Goal: Communication & Community: Answer question/provide support

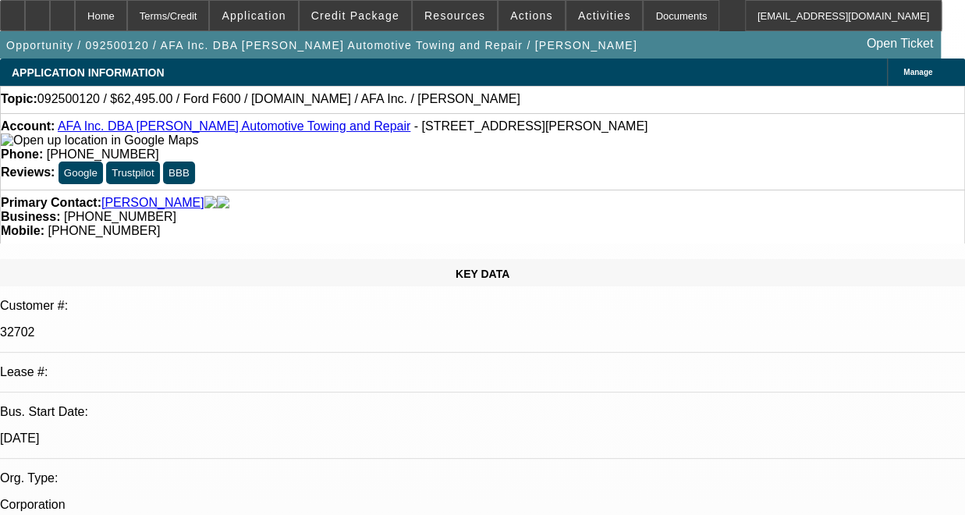
select select "0"
select select "0.1"
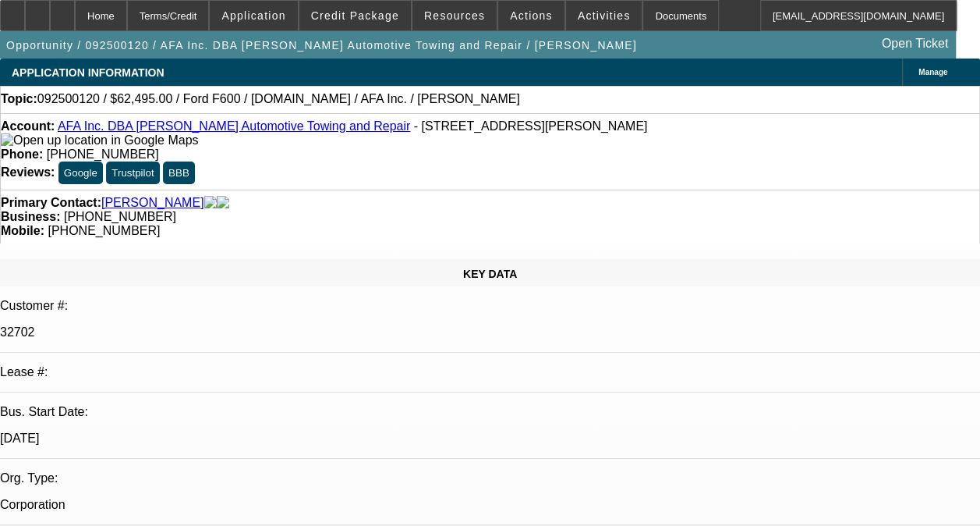
select select "1"
select select "2"
select select "4"
radio input "true"
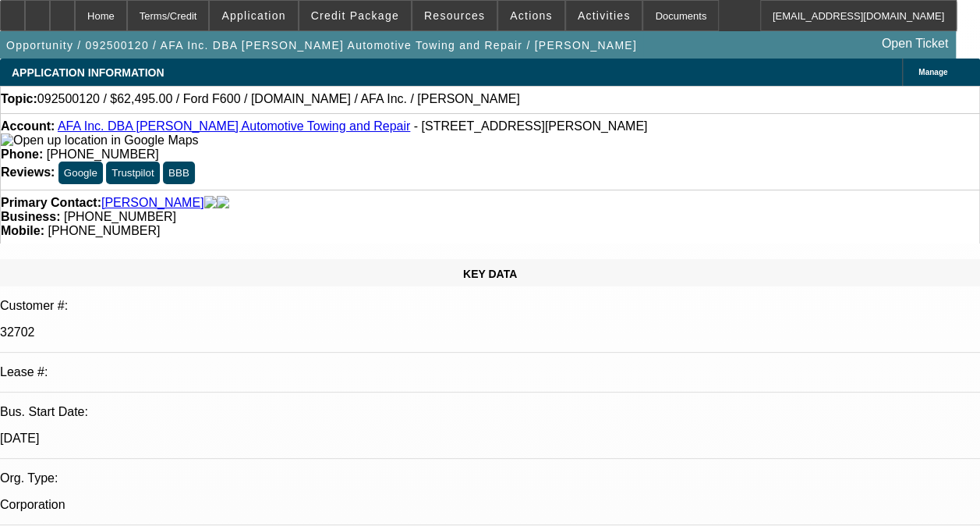
type textarea "-01 AND -02 ARE BOTH ON ONGOING ACH. -02 IS A DISC-SVC DEAL. GOOD PAYMENT HISTO…"
radio input "true"
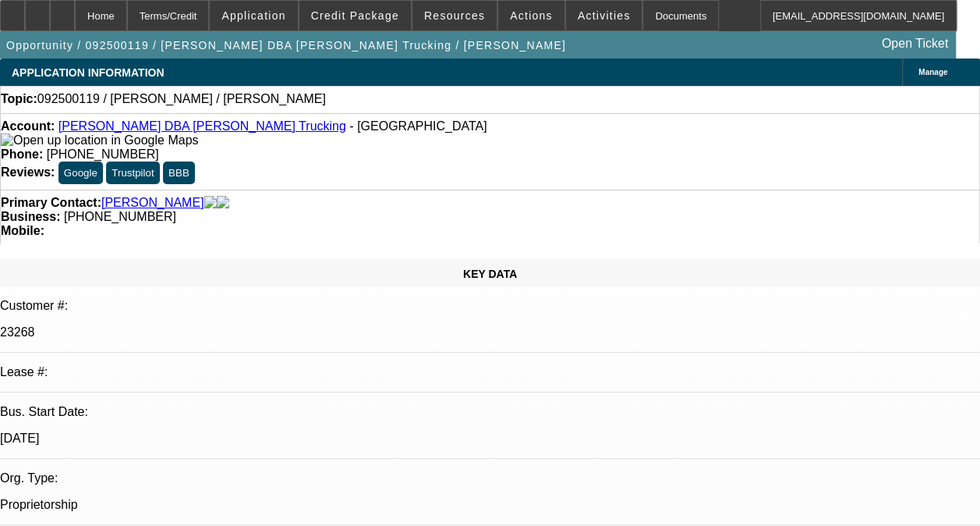
select select "0"
select select "2"
select select "0.1"
select select "1"
select select "2"
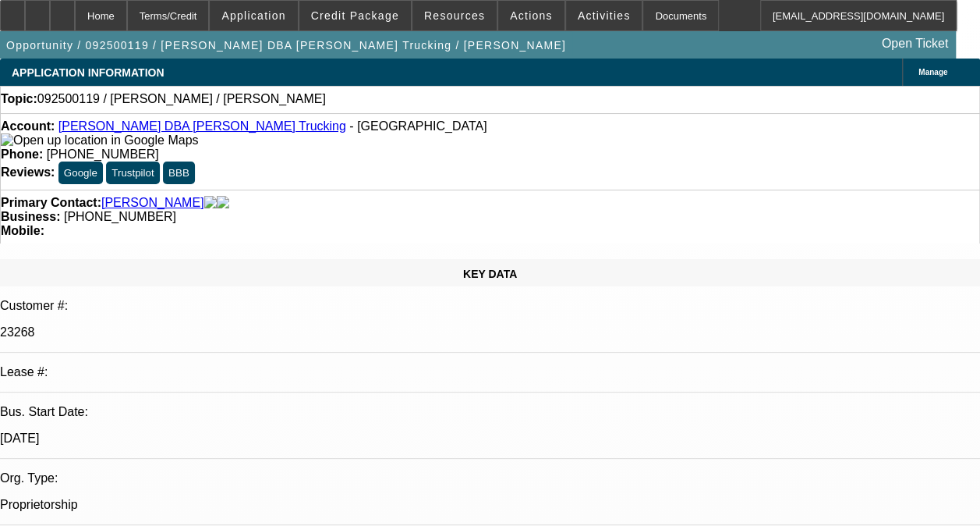
select select "4"
radio input "true"
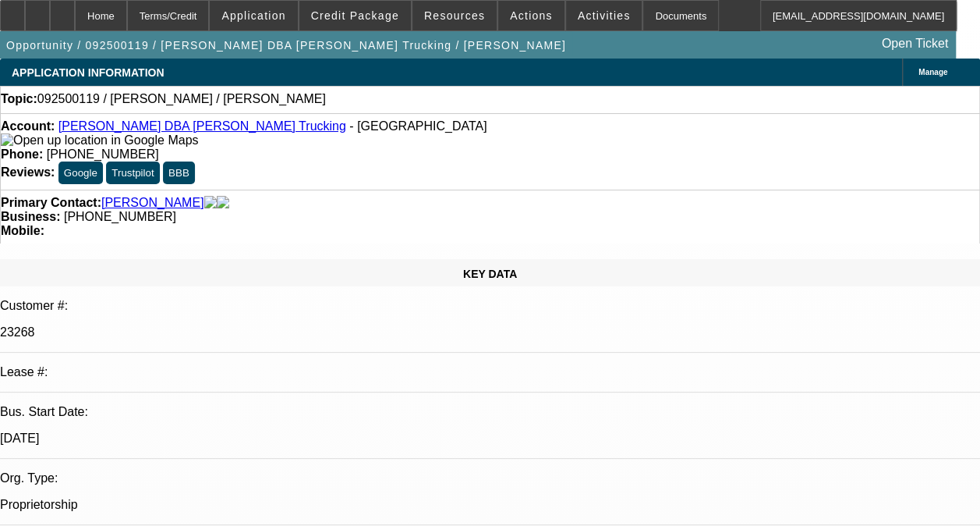
drag, startPoint x: 911, startPoint y: 270, endPoint x: 920, endPoint y: 271, distance: 9.5
type textarea "CONTRACT ARE BOTH PAID OFF AND TERMINATED. LOOKS LIKE LESSEE USED TO MAIL PAYME…"
radio input "true"
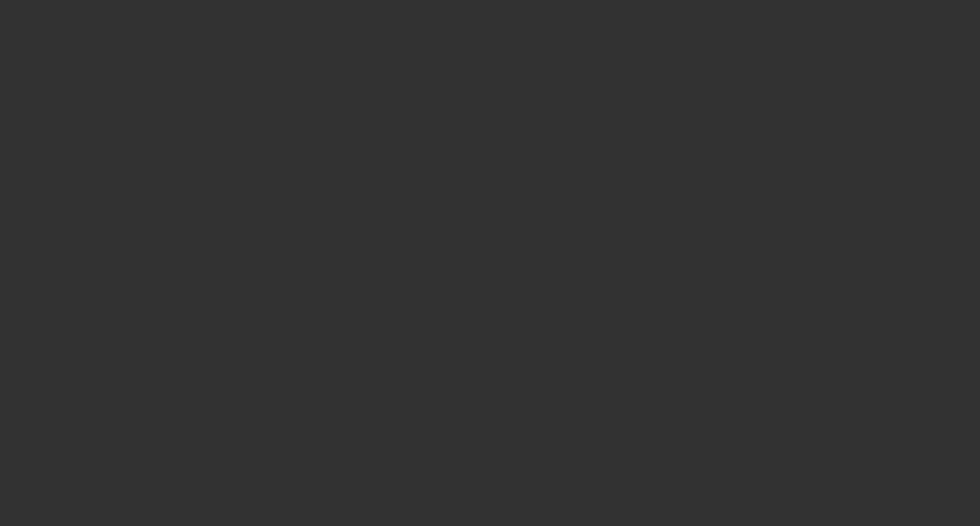
scroll to position [0, 0]
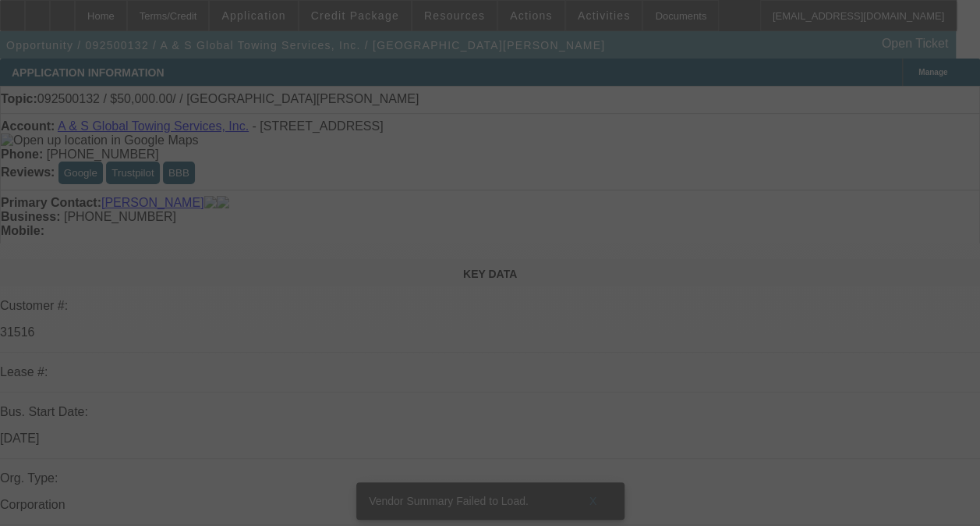
click at [894, 225] on div at bounding box center [490, 263] width 980 height 526
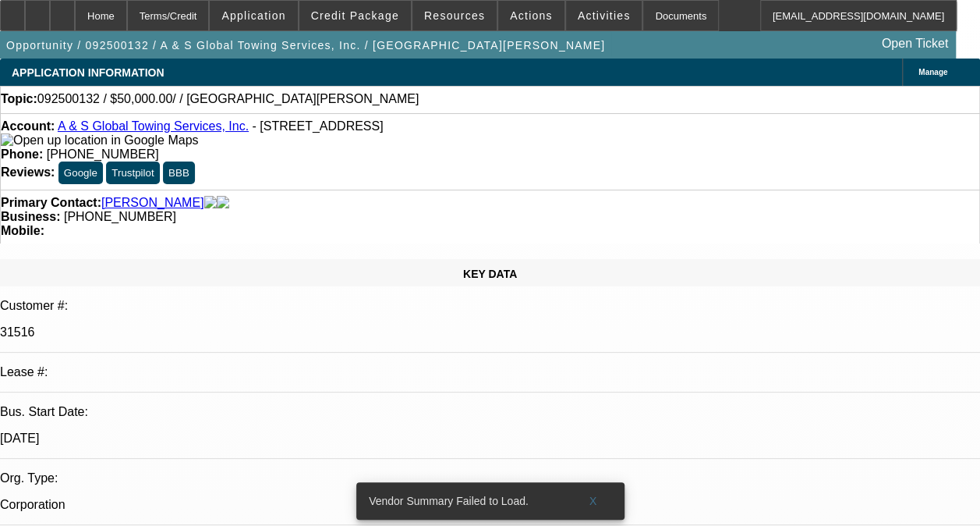
select select "0"
select select "2"
select select "0.1"
select select "4"
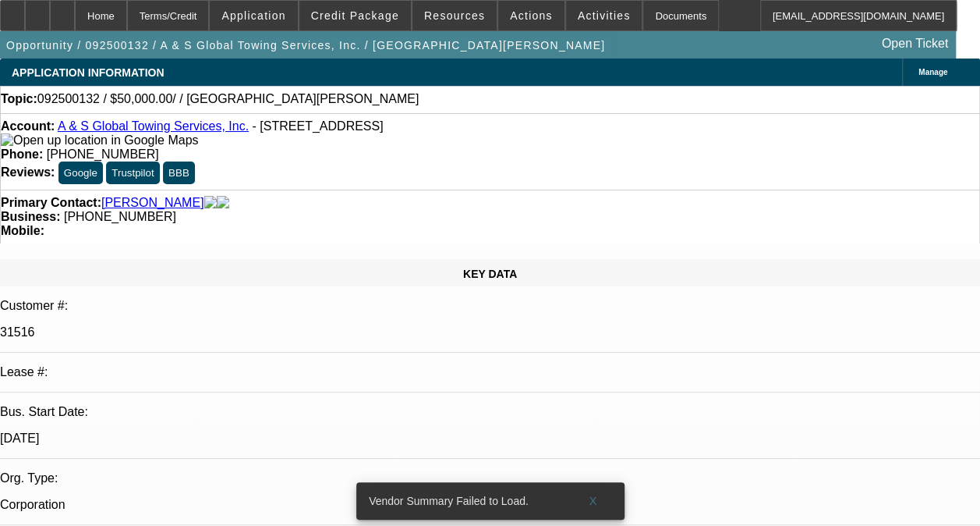
radio input "true"
drag, startPoint x: 849, startPoint y: 253, endPoint x: 878, endPoint y: 249, distance: 28.4
type textarea "THIS IS A SOLD LEASE. I DONT HAVE HISTORY WITH CONTRACT"
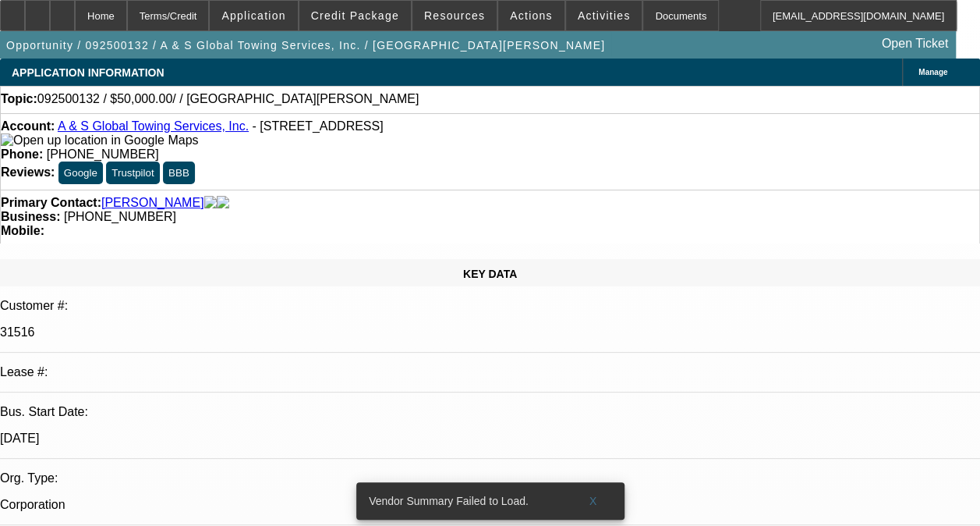
radio input "true"
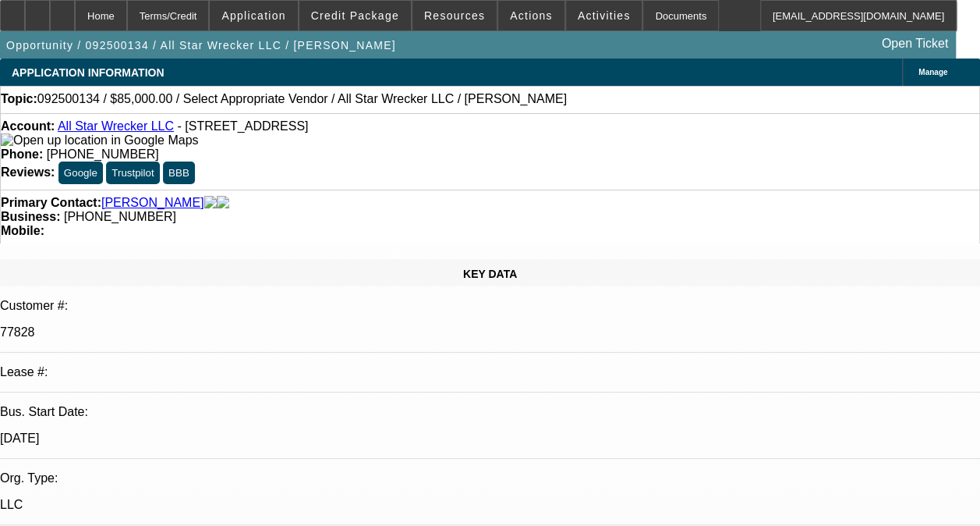
select select "0"
select select "2"
select select "0.1"
select select "1"
select select "2"
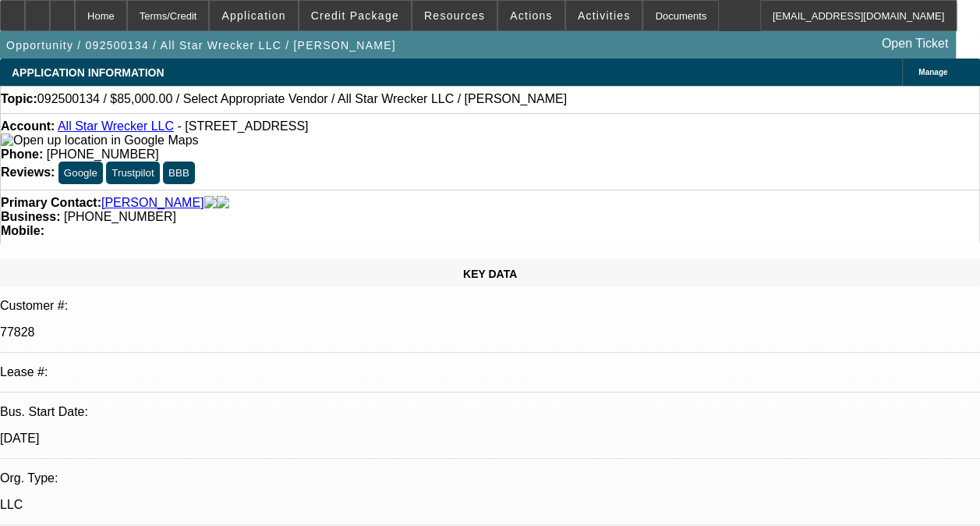
select select "4"
drag, startPoint x: 878, startPoint y: 234, endPoint x: 871, endPoint y: 245, distance: 13.0
radio input "true"
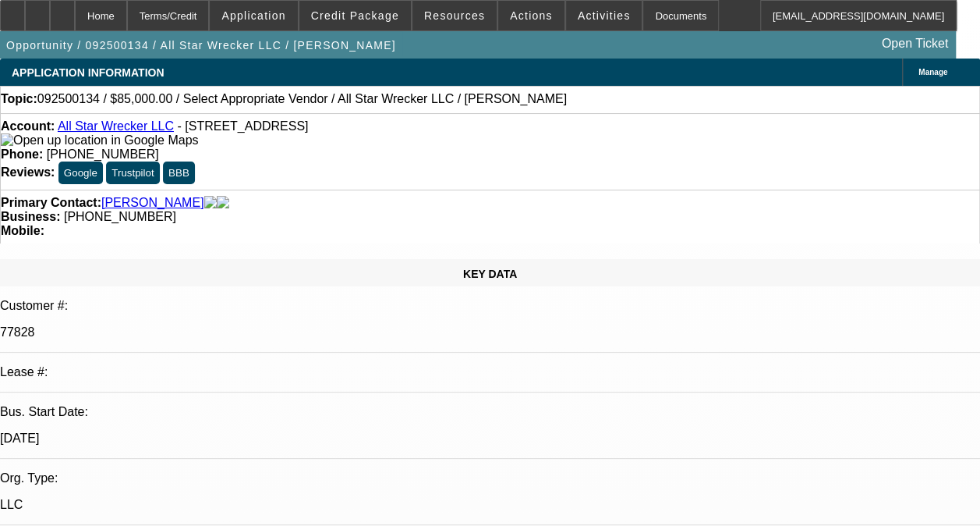
scroll to position [109, 0]
type textarea "-04 AND -05 CONTRACTS ARE BOTH DISC-SVC DEALS ON ONGOING ACH. GOOD PAYMENT HIST…"
radio input "true"
